Goal: Task Accomplishment & Management: Use online tool/utility

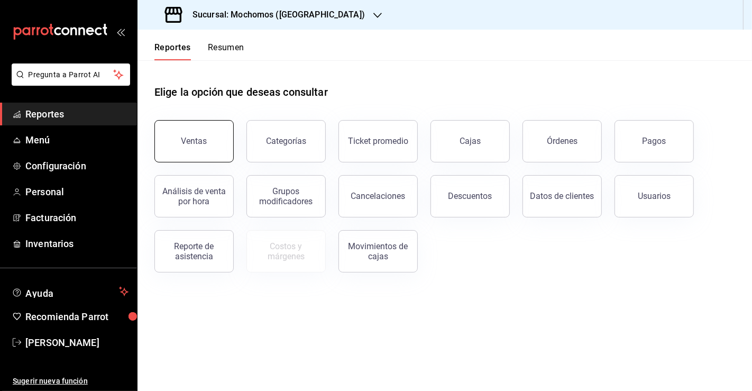
click at [220, 141] on button "Ventas" at bounding box center [193, 141] width 79 height 42
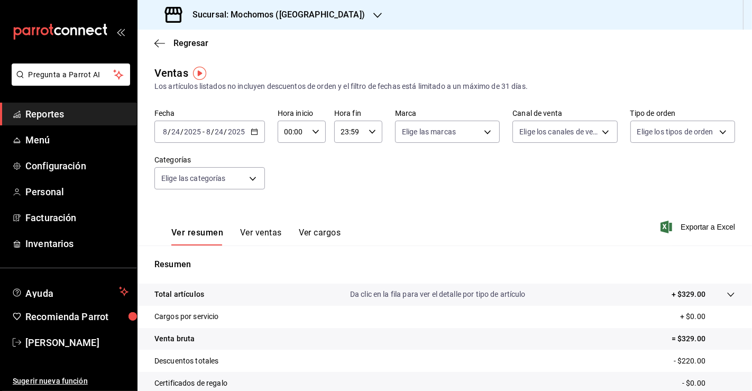
click at [254, 134] on \(Stroke\) "button" at bounding box center [254, 132] width 6 height 6
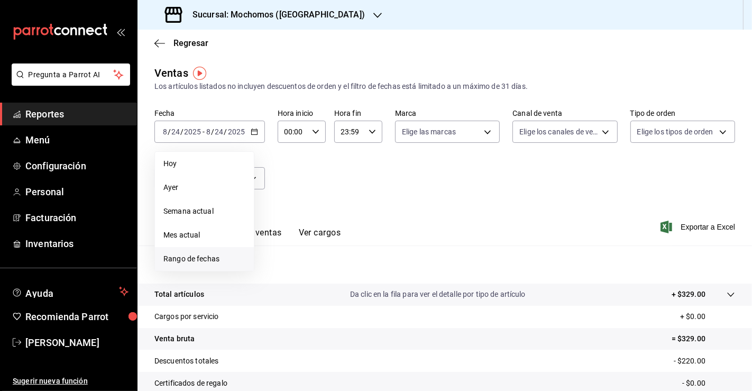
click at [209, 254] on span "Rango de fechas" at bounding box center [204, 258] width 82 height 11
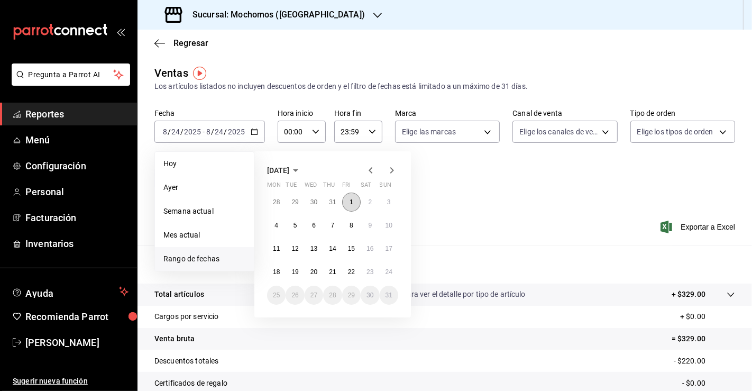
click at [350, 205] on abbr "1" at bounding box center [351, 201] width 4 height 7
click at [380, 270] on button "24" at bounding box center [389, 271] width 19 height 19
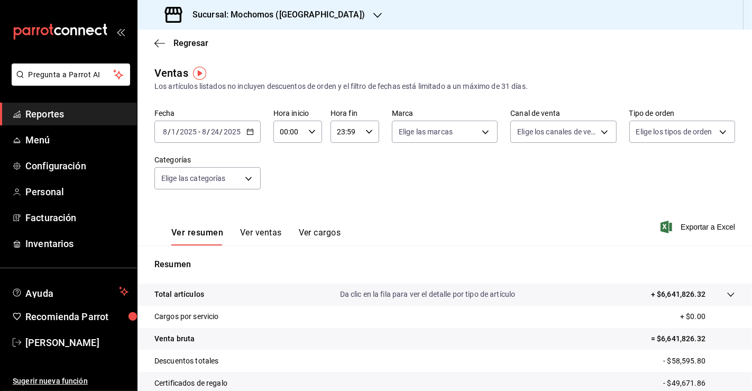
click at [369, 134] on icon "button" at bounding box center [368, 131] width 7 height 7
click at [369, 134] on div at bounding box center [376, 195] width 752 height 391
click at [314, 133] on div "00:00 Hora inicio" at bounding box center [297, 132] width 49 height 22
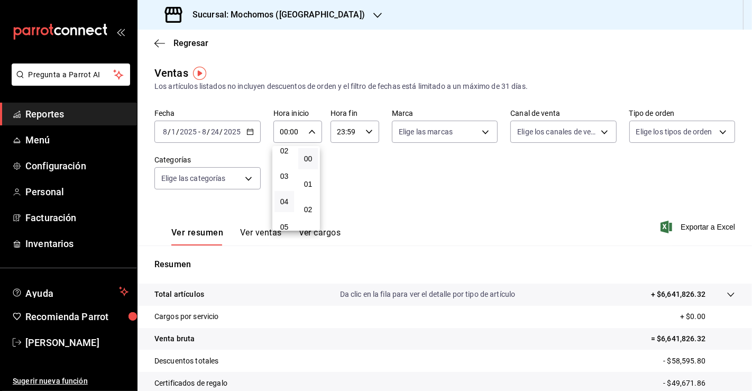
click at [280, 196] on button "04" at bounding box center [284, 201] width 20 height 21
type input "04:00"
click at [532, 198] on div at bounding box center [376, 195] width 752 height 391
click at [686, 227] on span "Exportar a Excel" at bounding box center [698, 226] width 72 height 13
